Goal: Task Accomplishment & Management: Use online tool/utility

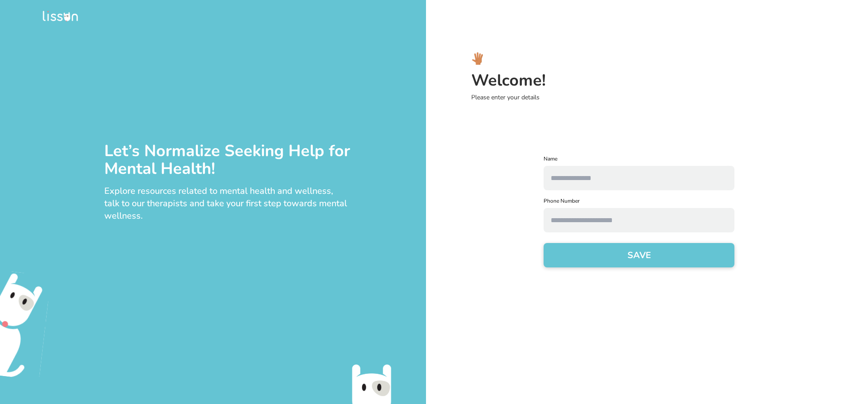
click at [579, 176] on input "text" at bounding box center [639, 178] width 191 height 24
type input "*******"
click at [593, 223] on input "text" at bounding box center [639, 220] width 191 height 24
click at [844, 223] on div "Name ******* Phone Number SAVE" at bounding box center [639, 216] width 412 height 123
click at [659, 258] on button "SAVE" at bounding box center [639, 255] width 191 height 24
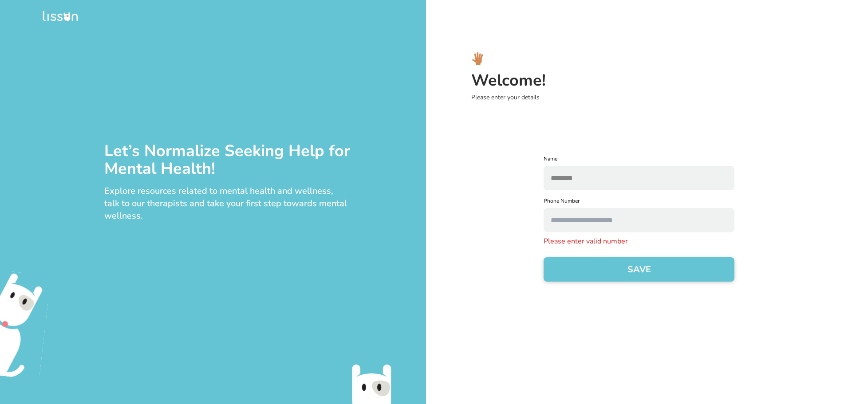
click at [611, 219] on input "text" at bounding box center [639, 220] width 191 height 24
click at [776, 238] on div "Name ******* Phone Number Please enter valid number SAVE" at bounding box center [639, 223] width 412 height 137
click at [646, 226] on input "text" at bounding box center [639, 220] width 191 height 24
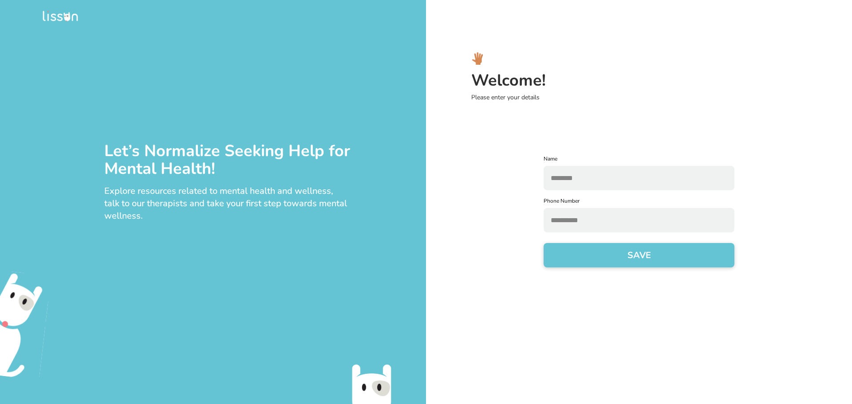
type input "**********"
click at [655, 257] on button "SAVE" at bounding box center [639, 255] width 191 height 24
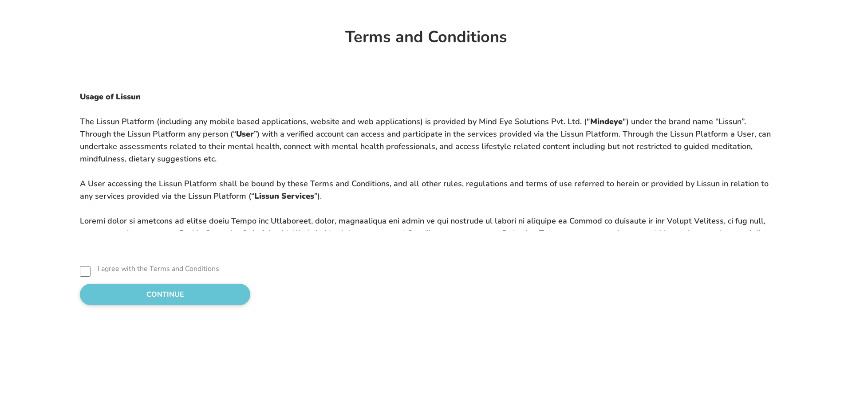
click at [105, 268] on label "I agree with the Terms and Conditions" at bounding box center [159, 269] width 122 height 11
click at [144, 294] on button "CONTINUE" at bounding box center [165, 294] width 170 height 21
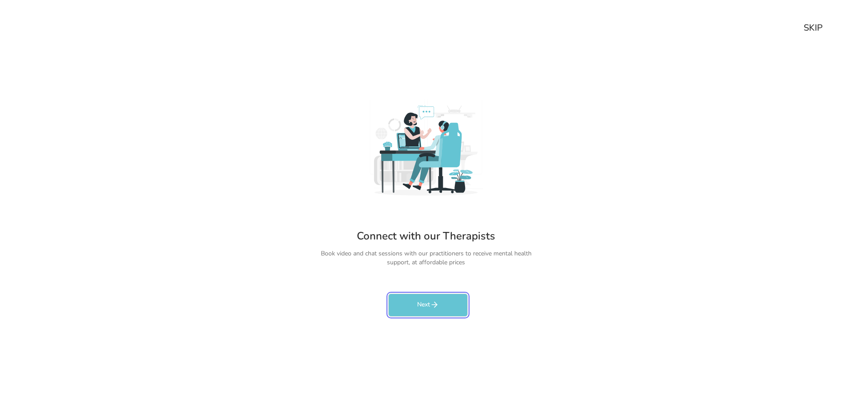
click at [437, 306] on icon "rectangleButtonColorCustom" at bounding box center [434, 304] width 9 height 9
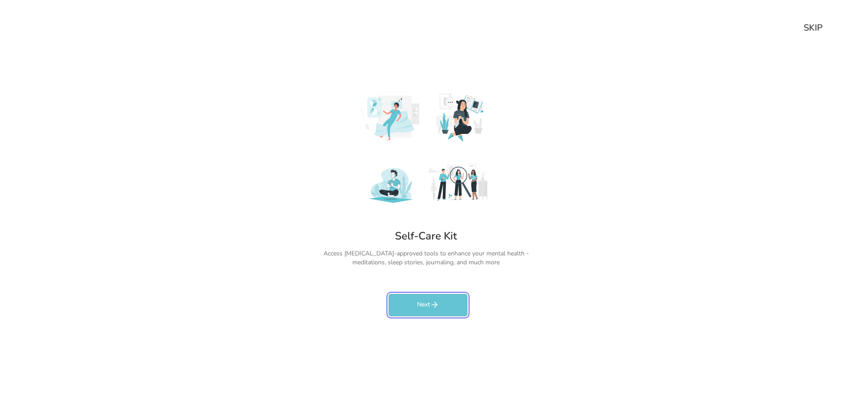
click at [434, 307] on icon "rectangleButtonColorCustom" at bounding box center [435, 304] width 3 height 5
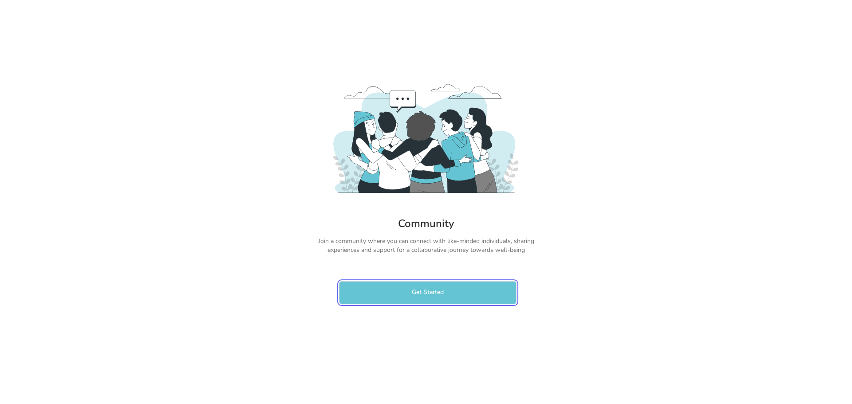
click at [434, 293] on button "Get Started" at bounding box center [427, 292] width 177 height 23
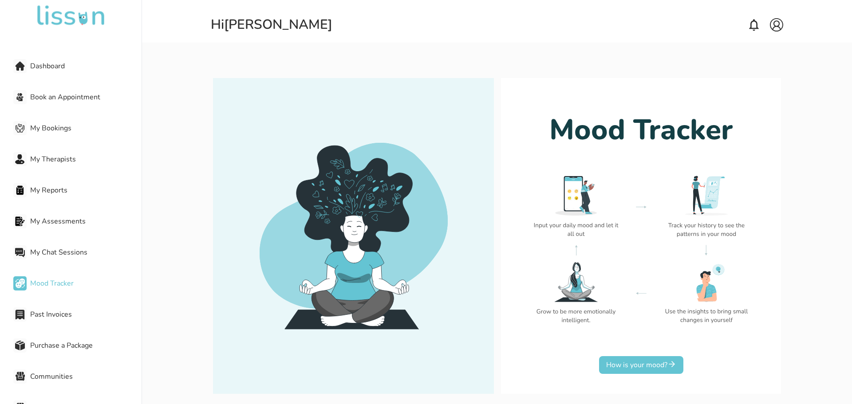
scroll to position [39, 0]
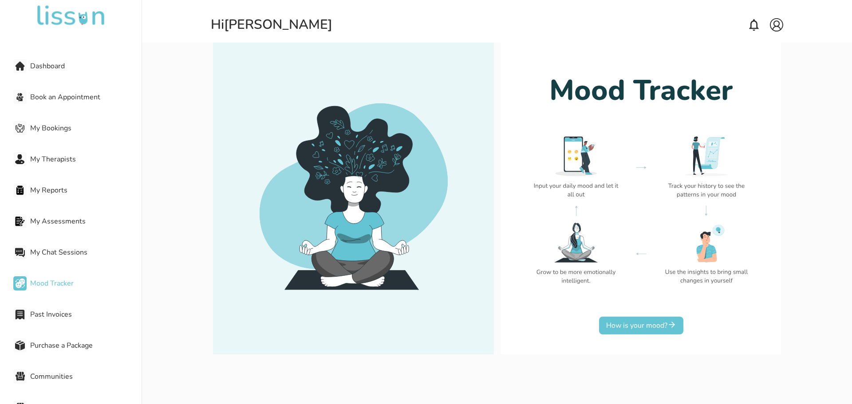
click at [645, 329] on button "How is your mood?" at bounding box center [641, 326] width 84 height 18
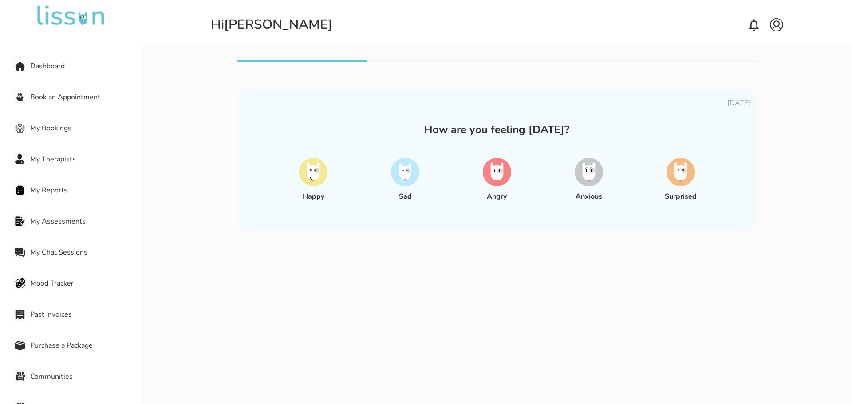
click at [314, 175] on img at bounding box center [313, 172] width 28 height 28
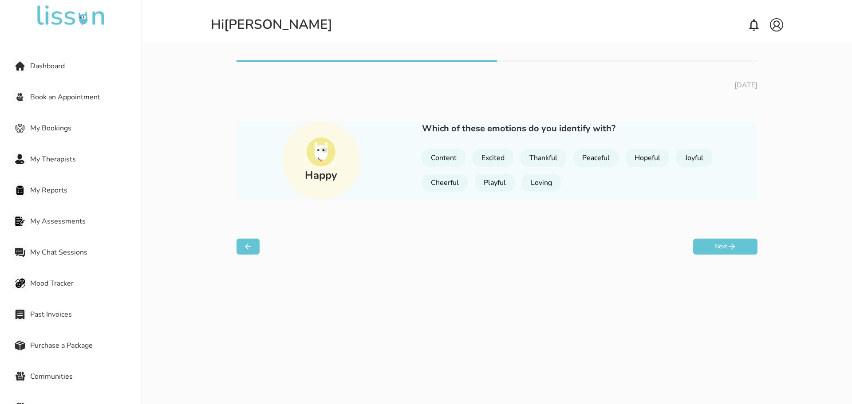
click at [251, 249] on icon at bounding box center [248, 246] width 9 height 9
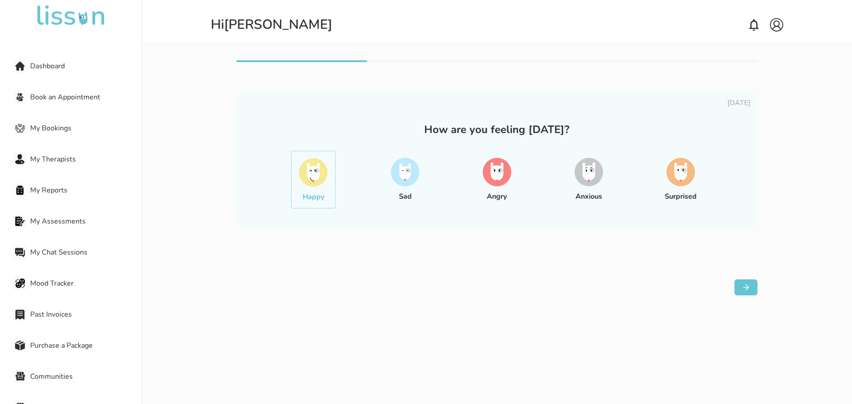
click at [404, 173] on img at bounding box center [405, 172] width 28 height 28
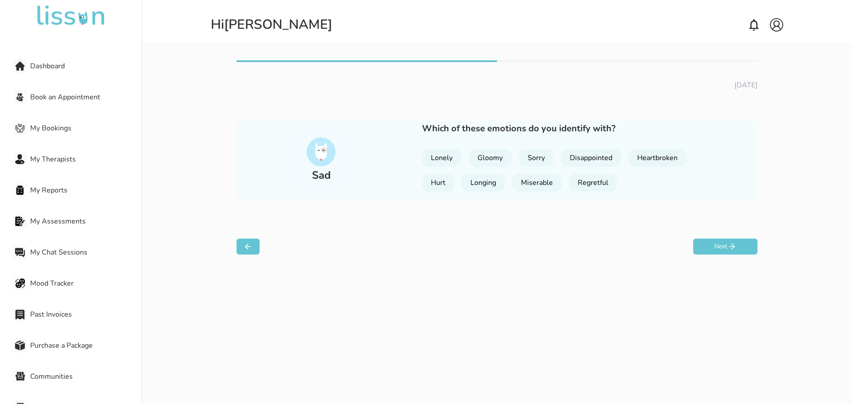
click at [256, 249] on button at bounding box center [248, 247] width 23 height 16
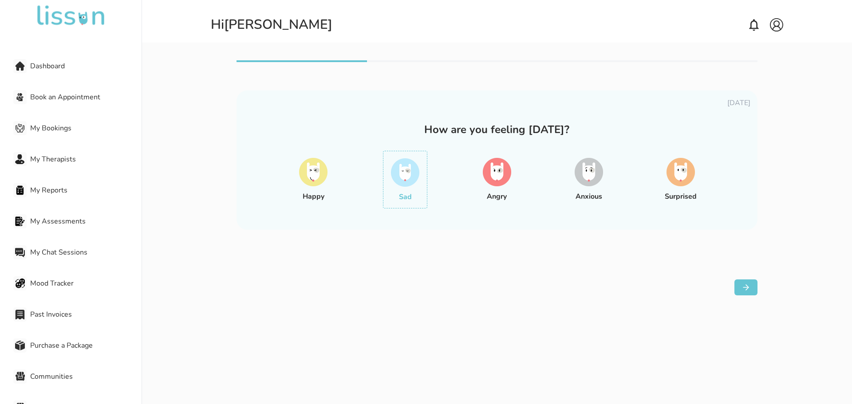
click at [492, 174] on img at bounding box center [497, 172] width 28 height 28
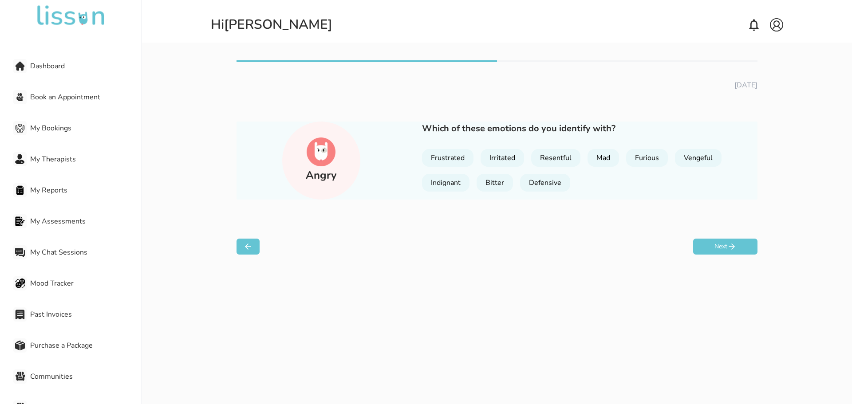
drag, startPoint x: 252, startPoint y: 248, endPoint x: 287, endPoint y: 243, distance: 35.0
click at [252, 248] on icon at bounding box center [248, 246] width 9 height 9
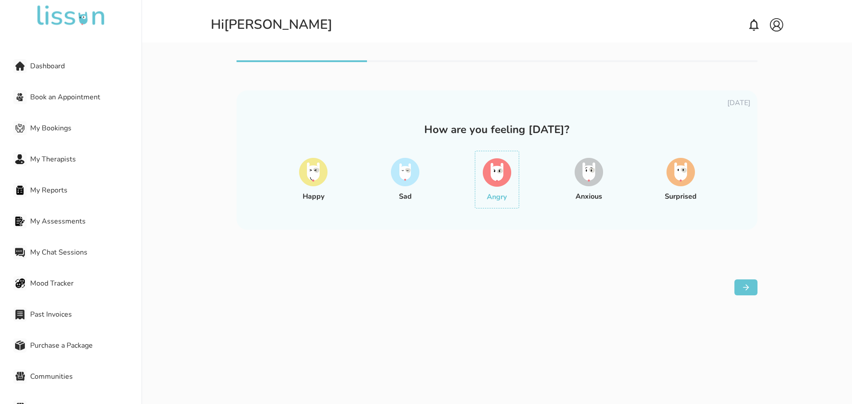
click at [584, 174] on img at bounding box center [589, 172] width 28 height 28
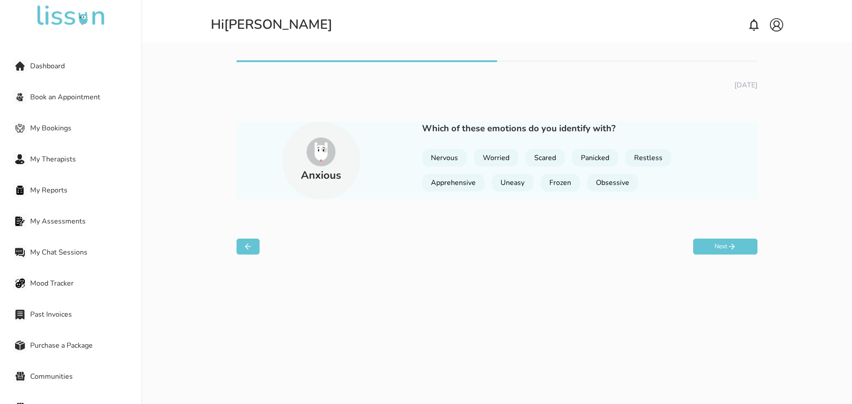
drag, startPoint x: 246, startPoint y: 242, endPoint x: 265, endPoint y: 239, distance: 18.8
click at [246, 241] on button at bounding box center [248, 247] width 23 height 16
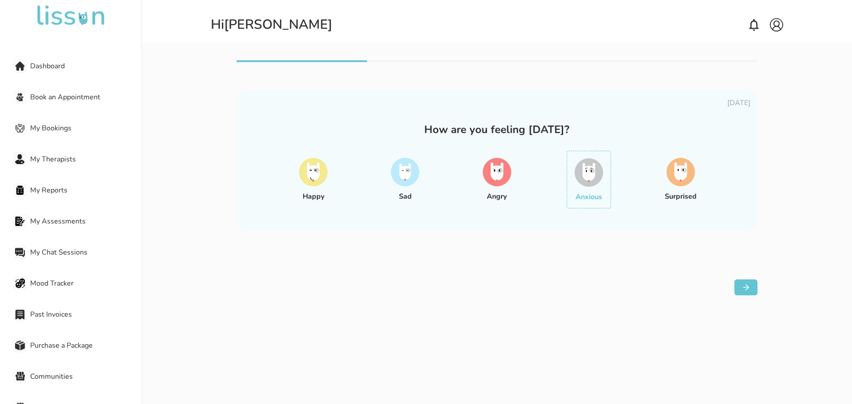
click at [692, 169] on img at bounding box center [680, 172] width 28 height 28
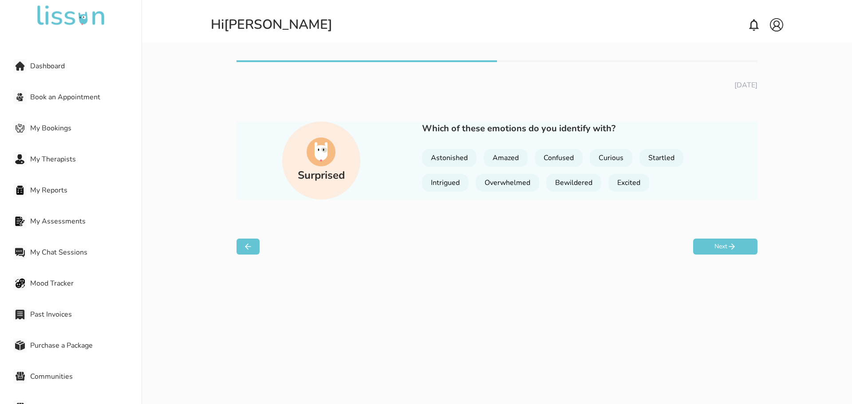
click at [247, 247] on icon at bounding box center [247, 247] width 5 height 0
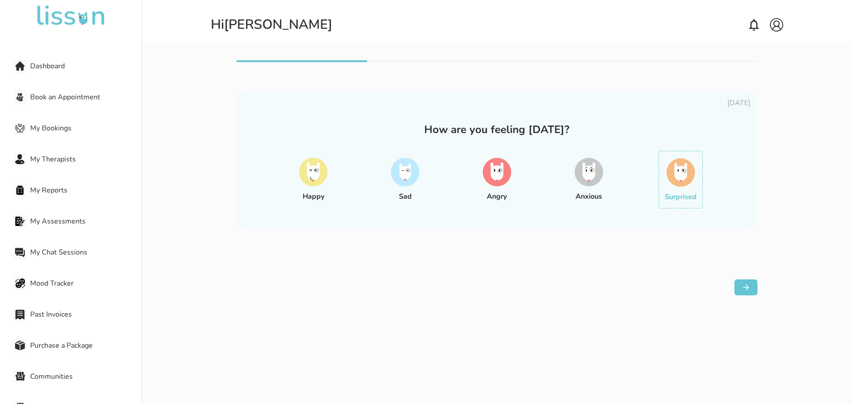
click at [407, 179] on img at bounding box center [405, 172] width 28 height 28
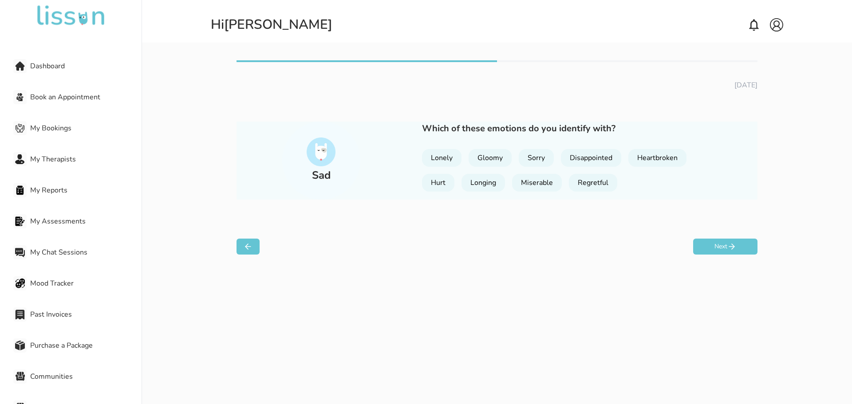
click at [486, 156] on div "Gloomy" at bounding box center [490, 158] width 43 height 18
click at [731, 247] on icon at bounding box center [731, 246] width 9 height 9
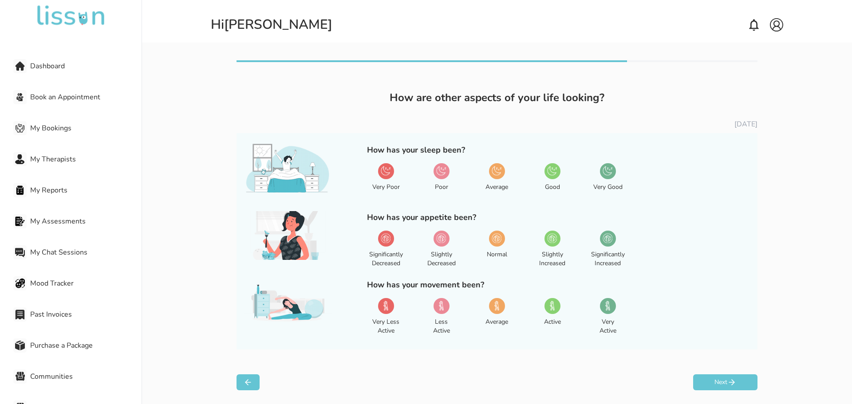
click at [553, 173] on img at bounding box center [552, 171] width 10 height 10
click at [723, 253] on div "How has your appetite been? Significantly Decreased Slightly Decreased Normal S…" at bounding box center [497, 241] width 506 height 60
click at [686, 233] on div "How has your appetite been? Significantly Decreased Slightly Decreased Normal S…" at bounding box center [497, 241] width 506 height 60
click at [725, 379] on button "Next" at bounding box center [725, 382] width 64 height 16
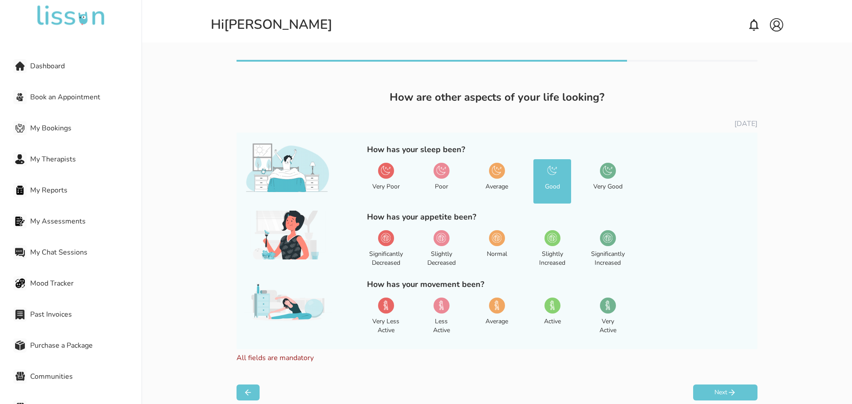
scroll to position [11, 0]
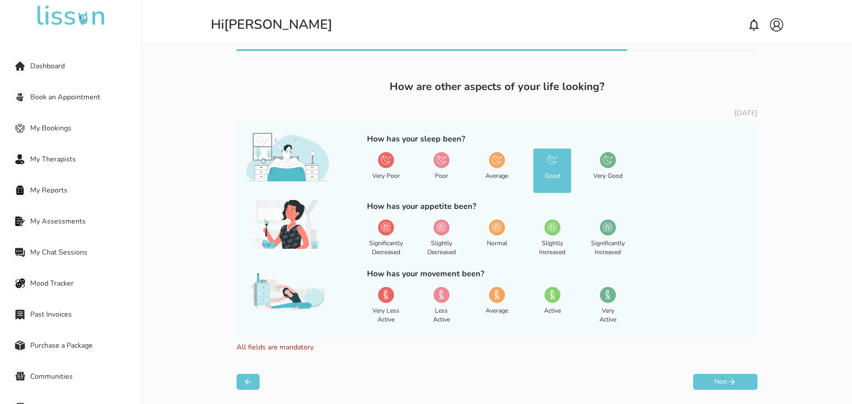
click at [551, 231] on img at bounding box center [552, 227] width 10 height 10
click at [446, 296] on div at bounding box center [442, 295] width 16 height 16
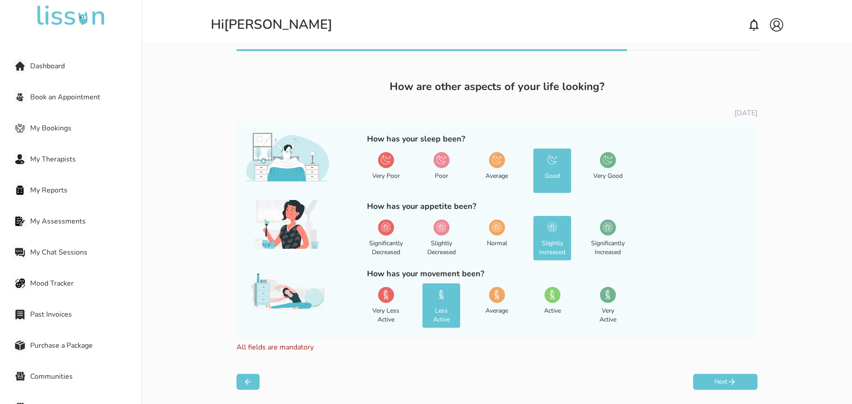
click at [733, 383] on icon at bounding box center [731, 382] width 9 height 9
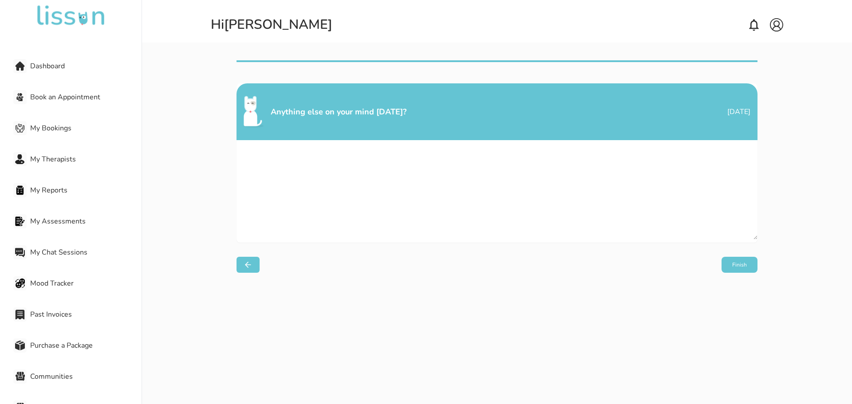
scroll to position [0, 0]
click at [519, 197] on textarea at bounding box center [497, 189] width 520 height 99
click at [740, 264] on button "Finish" at bounding box center [740, 265] width 36 height 16
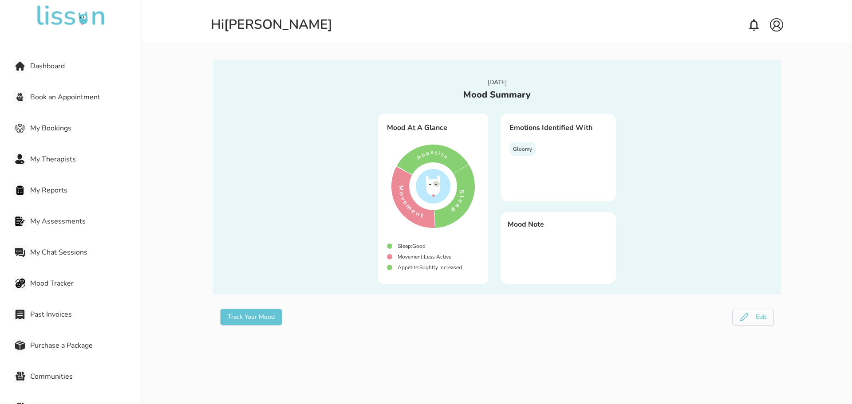
click at [520, 149] on div "Gloomy" at bounding box center [522, 149] width 26 height 14
click at [548, 234] on div "Mood Note" at bounding box center [558, 248] width 115 height 72
click at [401, 180] on div at bounding box center [433, 186] width 113 height 113
click at [433, 232] on div at bounding box center [433, 187] width 92 height 95
drag, startPoint x: 442, startPoint y: 377, endPoint x: 445, endPoint y: 368, distance: 9.6
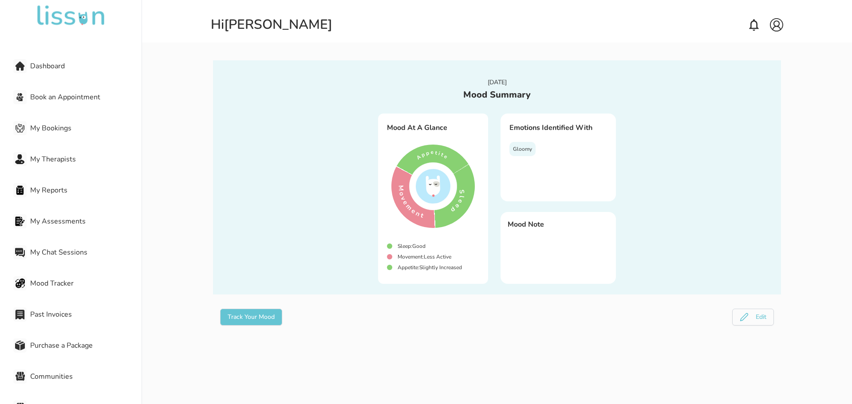
click at [444, 377] on div "Mood Summary [DATE] Mood At A Glance Sleep : Good Movement : Less Active Appeti…" at bounding box center [497, 230] width 710 height 404
